Goal: Check status: Check status

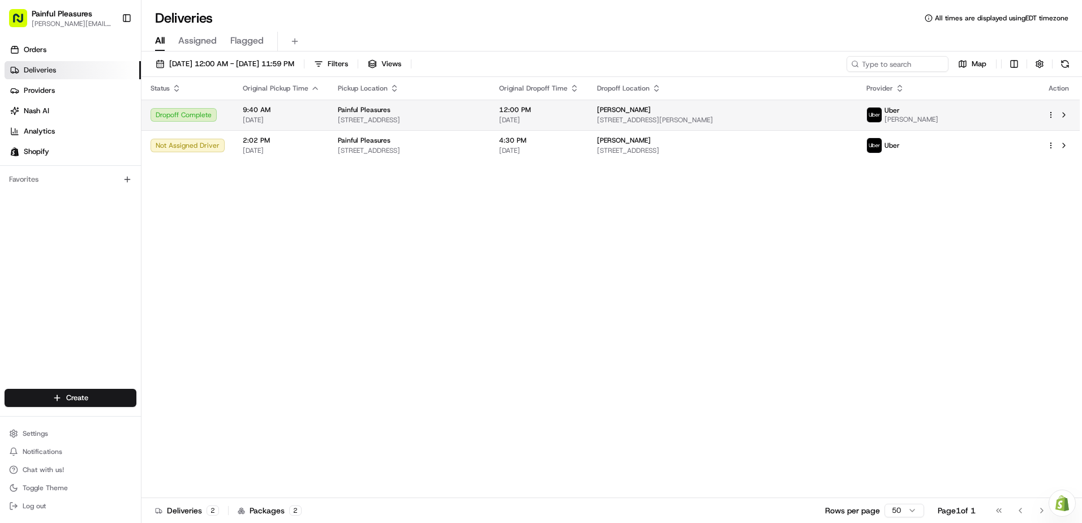
click at [312, 120] on span "[DATE]" at bounding box center [281, 119] width 77 height 9
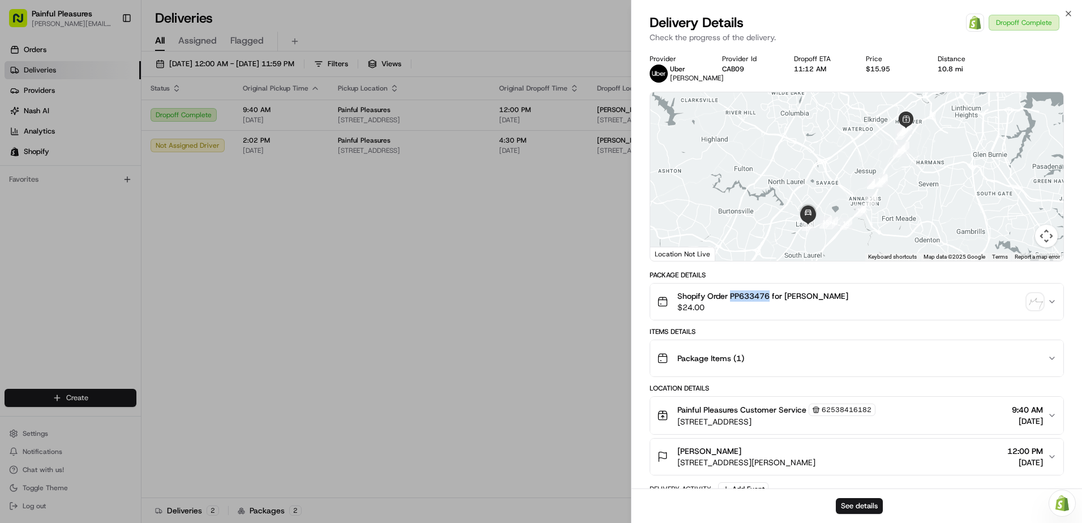
drag, startPoint x: 771, startPoint y: 295, endPoint x: 731, endPoint y: 297, distance: 40.2
click at [731, 297] on span "Shopify Order PP633476 for [PERSON_NAME]" at bounding box center [762, 295] width 171 height 11
copy span "PP633476"
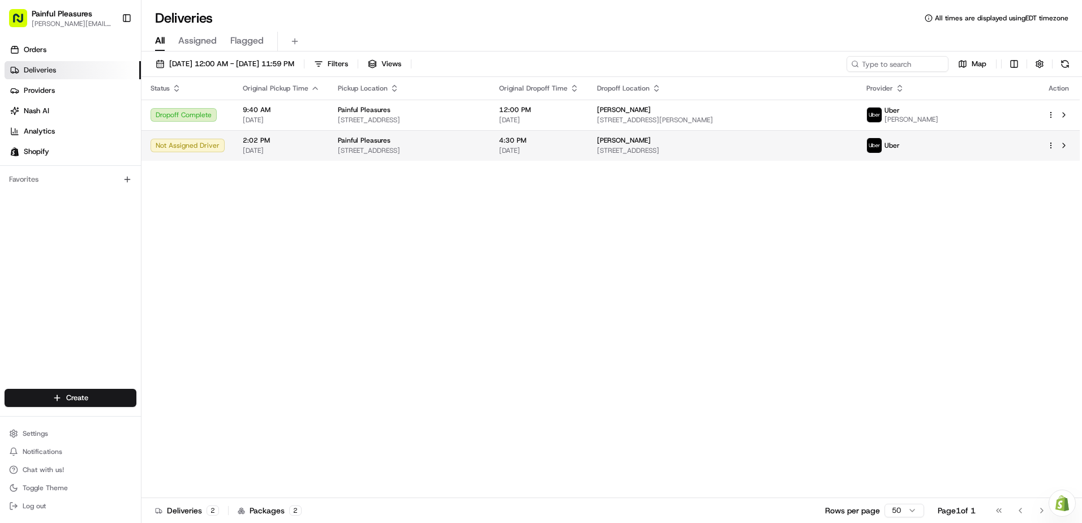
click at [290, 139] on span "2:02 PM" at bounding box center [281, 140] width 77 height 9
